Goal: Information Seeking & Learning: Learn about a topic

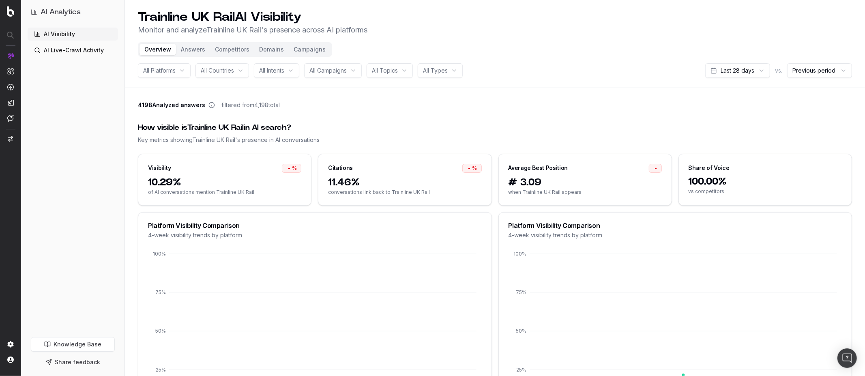
click at [304, 47] on button "Campaigns" at bounding box center [310, 49] width 42 height 11
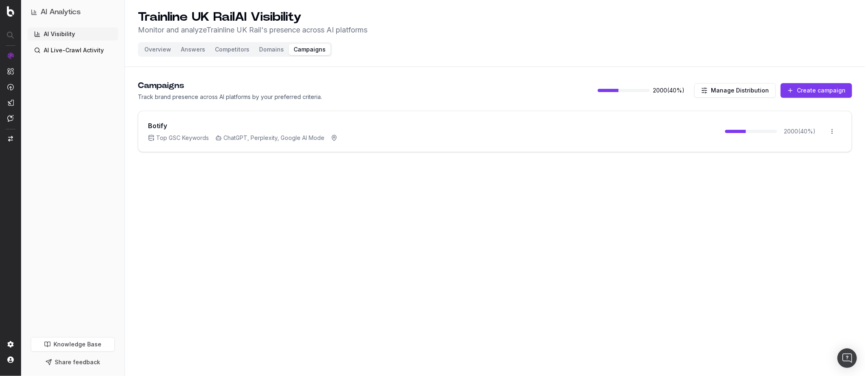
click at [301, 134] on span "ChatGPT, Perplexity, Google AI Mode" at bounding box center [269, 138] width 109 height 8
click at [833, 127] on html "AI Analytics AI Visibility AI Live-Crawl Activity Knowledge Base Share feedback…" at bounding box center [432, 188] width 865 height 376
click at [681, 124] on html "AI Analytics AI Visibility AI Live-Crawl Activity Knowledge Base Share feedback…" at bounding box center [432, 188] width 865 height 376
click at [161, 128] on h3 "Botify" at bounding box center [157, 126] width 19 height 10
click at [195, 50] on button "Answers" at bounding box center [193, 49] width 34 height 11
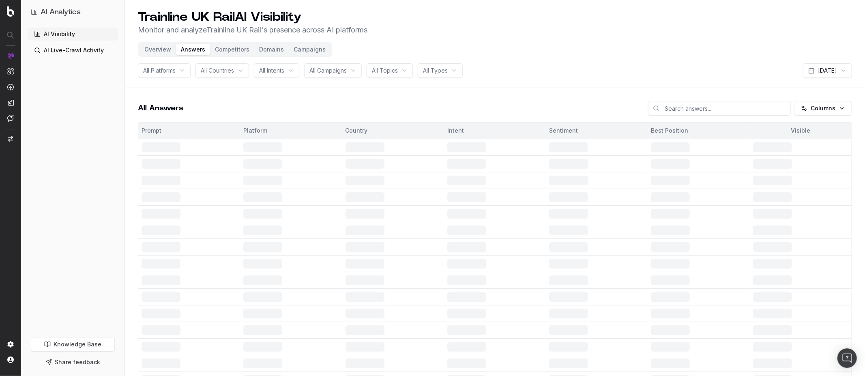
click at [160, 53] on button "Overview" at bounding box center [158, 49] width 37 height 11
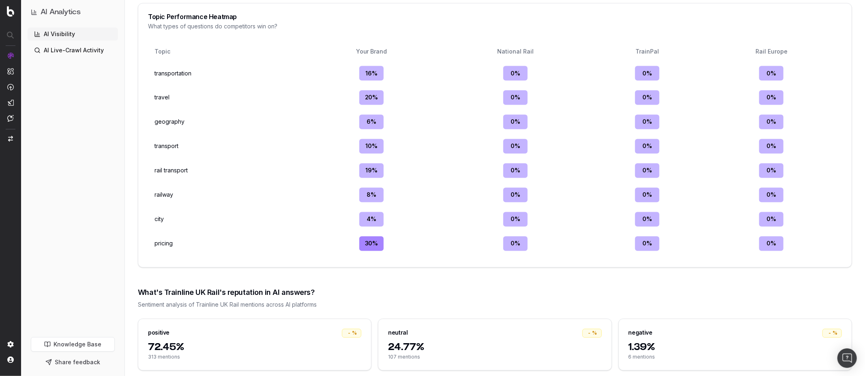
scroll to position [1232, 0]
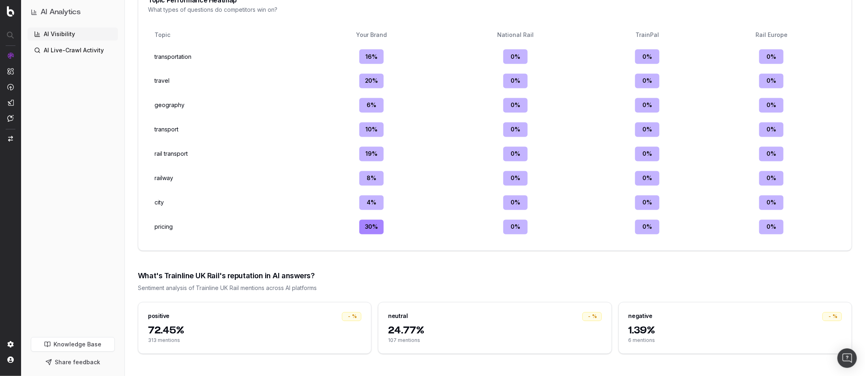
click at [516, 322] on div "neutral - %" at bounding box center [495, 314] width 233 height 22
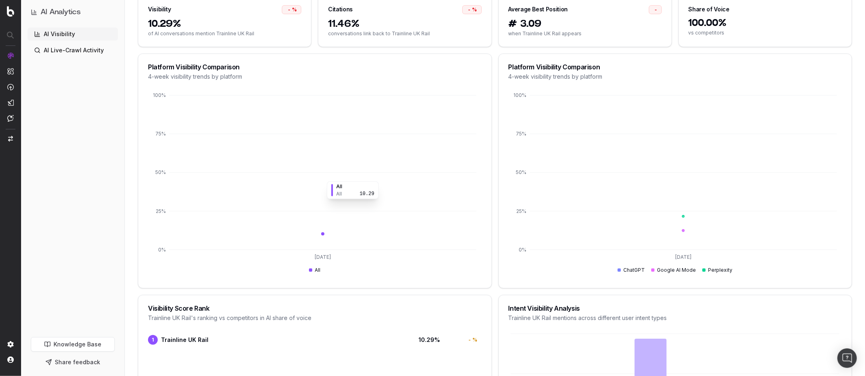
scroll to position [0, 0]
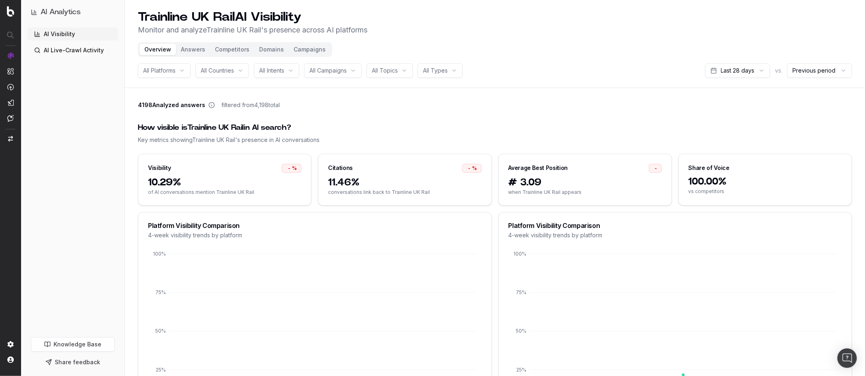
click at [198, 52] on button "Answers" at bounding box center [193, 49] width 34 height 11
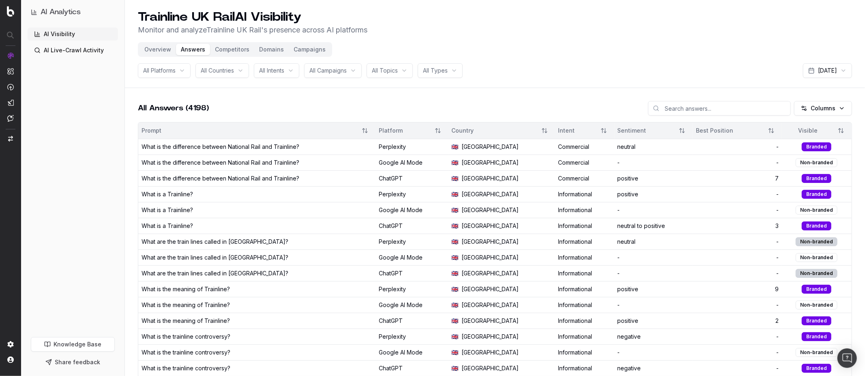
click at [299, 45] on button "Campaigns" at bounding box center [310, 49] width 42 height 11
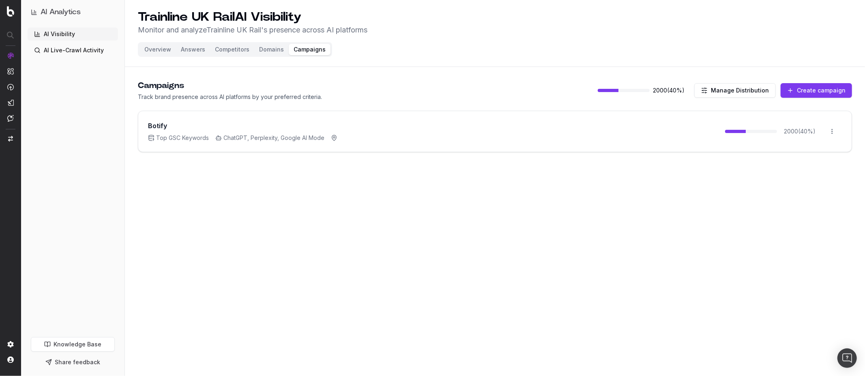
click at [269, 49] on button "Domains" at bounding box center [271, 49] width 34 height 11
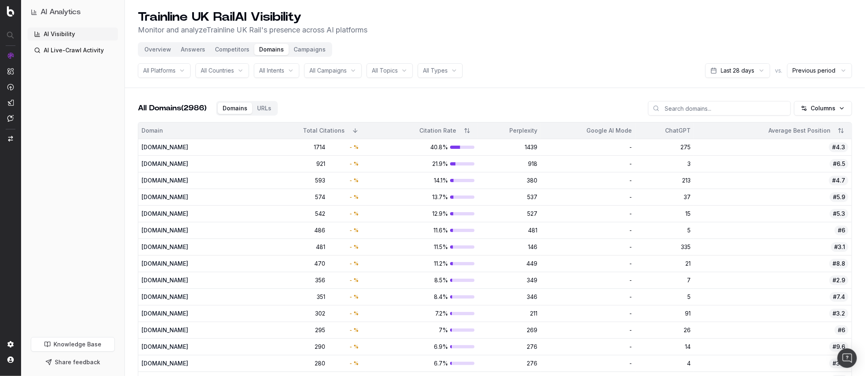
click at [232, 47] on button "Competitors" at bounding box center [232, 49] width 44 height 11
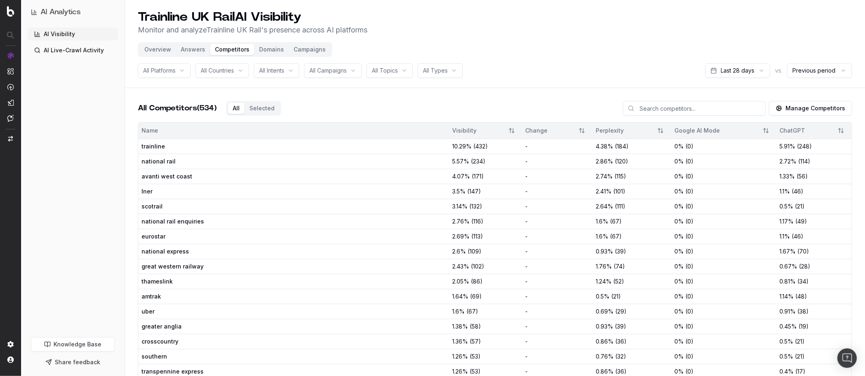
click at [198, 48] on button "Answers" at bounding box center [193, 49] width 34 height 11
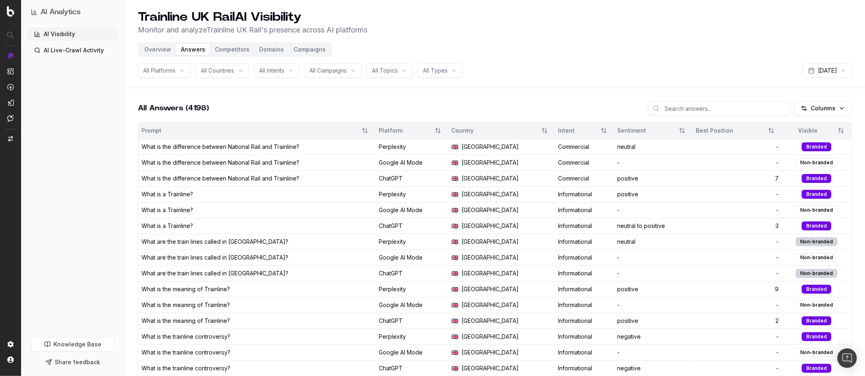
click at [409, 75] on div "All Topics" at bounding box center [390, 70] width 46 height 15
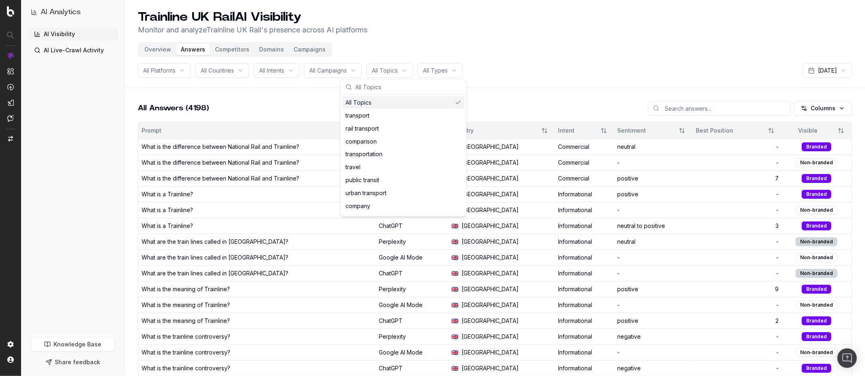
click at [437, 67] on html "AI Analytics AI Visibility AI Live-Crawl Activity Knowledge Base Share feedback…" at bounding box center [432, 188] width 865 height 376
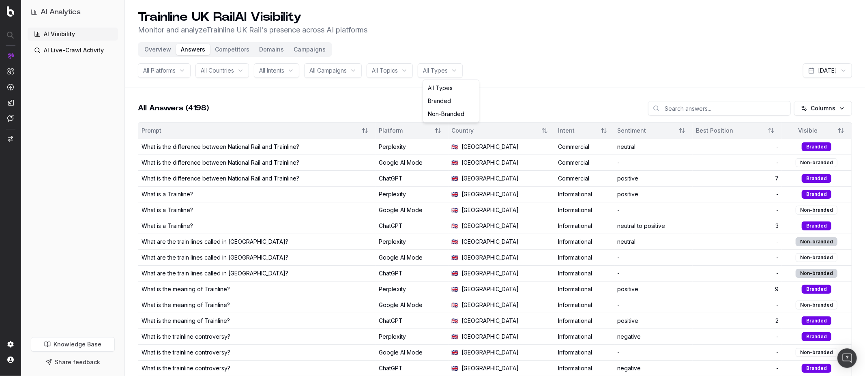
click at [422, 47] on html "AI Analytics AI Visibility AI Live-Crawl Activity Knowledge Base Share feedback…" at bounding box center [432, 188] width 865 height 376
click at [307, 50] on button "Campaigns" at bounding box center [310, 49] width 42 height 11
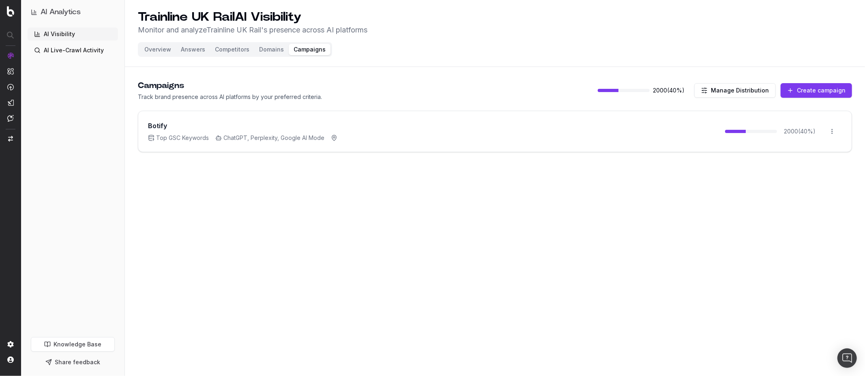
click at [410, 130] on div "Botify Top GSC Keywords ChatGPT, Perplexity, Google AI Mode 2000 ( 40 %) Open m…" at bounding box center [495, 131] width 714 height 41
click at [834, 127] on html "AI Analytics AI Visibility AI Live-Crawl Activity Knowledge Base Share feedback…" at bounding box center [432, 188] width 865 height 376
click at [730, 75] on html "AI Analytics AI Visibility AI Live-Crawl Activity Knowledge Base Share feedback…" at bounding box center [432, 188] width 865 height 376
click at [732, 93] on button "Manage Distribution" at bounding box center [736, 90] width 82 height 15
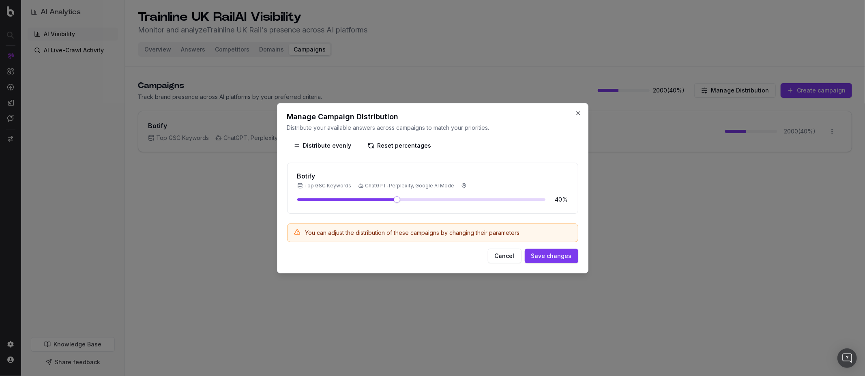
click at [684, 49] on div at bounding box center [432, 188] width 865 height 376
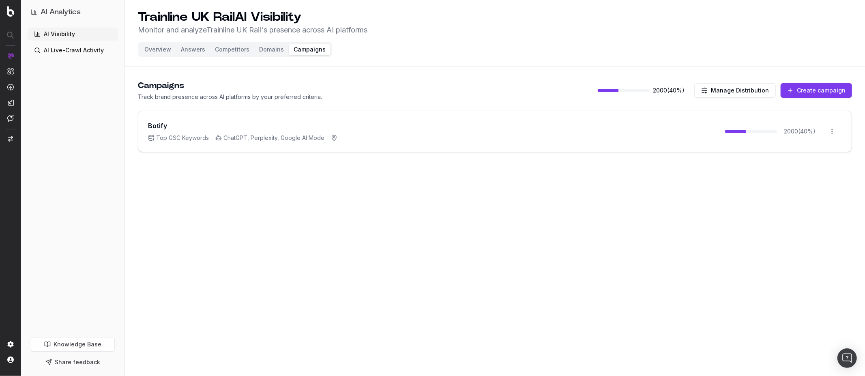
click at [194, 51] on button "Answers" at bounding box center [193, 49] width 34 height 11
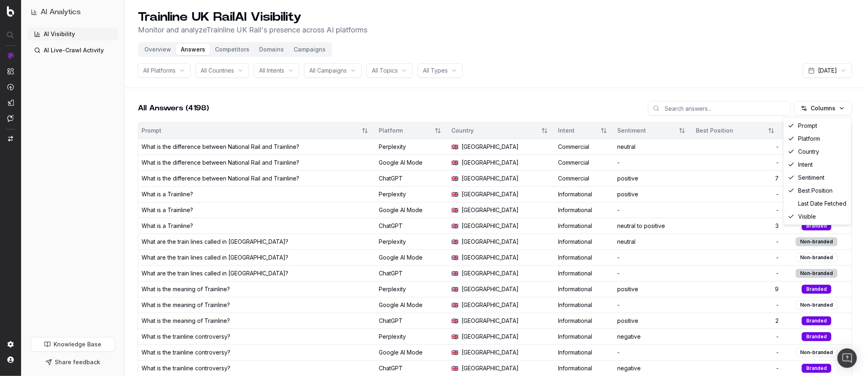
click at [817, 106] on html "AI Analytics AI Visibility AI Live-Crawl Activity Knowledge Base Share feedback…" at bounding box center [432, 188] width 865 height 376
click at [706, 50] on html "AI Analytics AI Visibility AI Live-Crawl Activity Knowledge Base Share feedback…" at bounding box center [432, 188] width 865 height 376
click at [227, 48] on button "Competitors" at bounding box center [232, 49] width 44 height 11
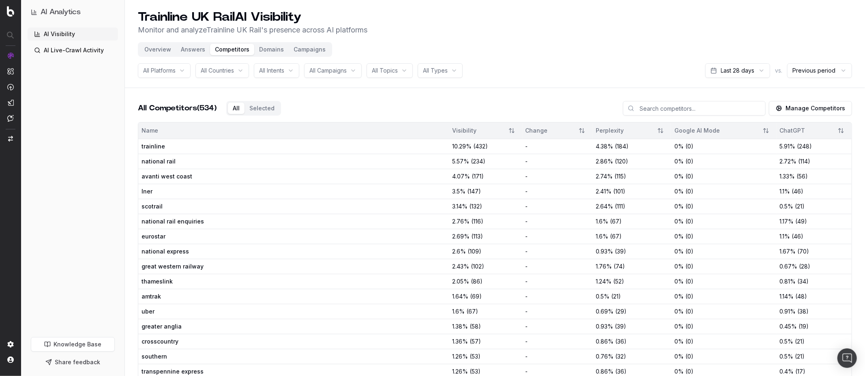
click at [193, 51] on button "Answers" at bounding box center [193, 49] width 34 height 11
click at [146, 49] on button "Overview" at bounding box center [158, 49] width 37 height 11
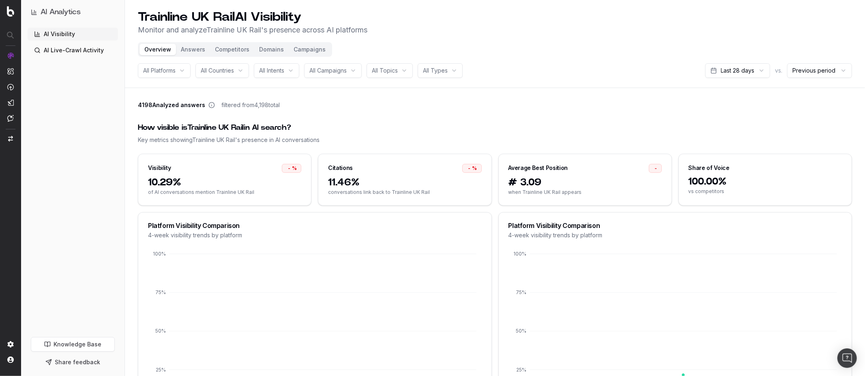
click at [74, 54] on link "AI Live-Crawl Activity" at bounding box center [73, 50] width 90 height 13
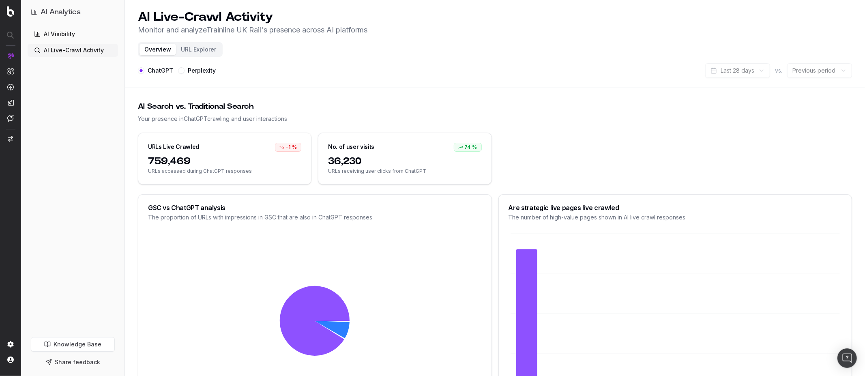
click at [195, 56] on div "Overview URL Explorer" at bounding box center [180, 49] width 85 height 15
click at [195, 50] on button "URL Explorer" at bounding box center [198, 49] width 45 height 11
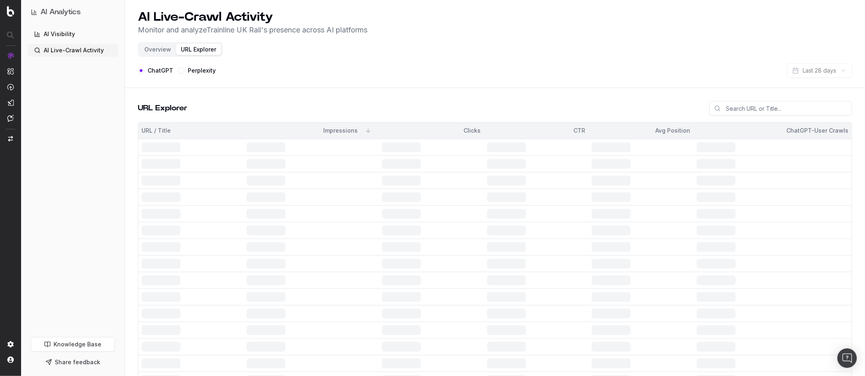
click at [155, 46] on button "Overview" at bounding box center [158, 49] width 37 height 11
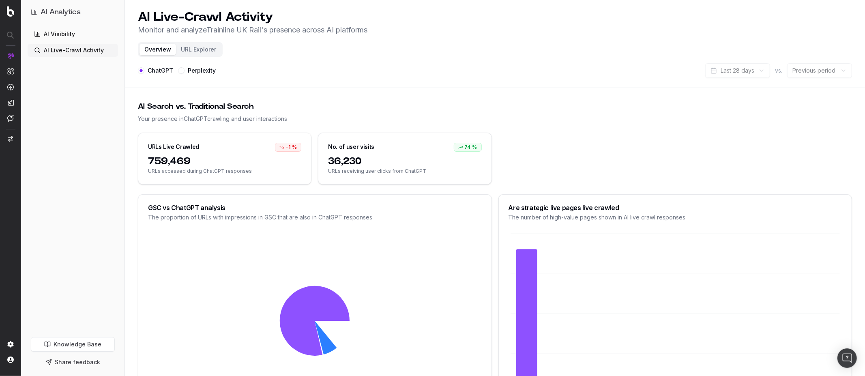
click at [181, 71] on button "Perplexity" at bounding box center [181, 70] width 6 height 6
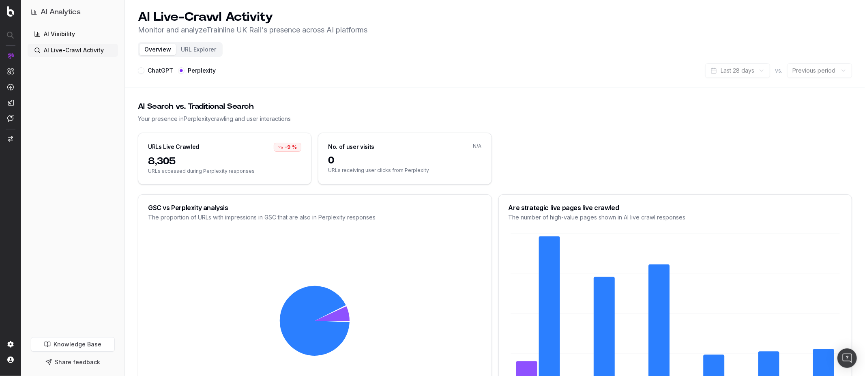
click at [68, 33] on link "AI Visibility" at bounding box center [73, 34] width 90 height 13
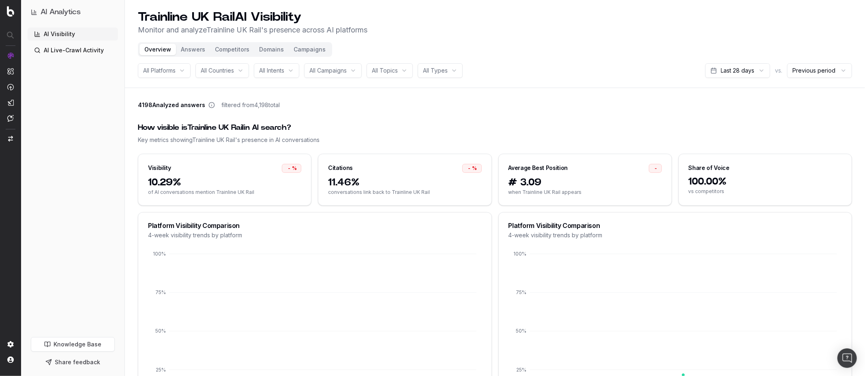
click at [188, 51] on button "Answers" at bounding box center [193, 49] width 34 height 11
